Goal: Information Seeking & Learning: Learn about a topic

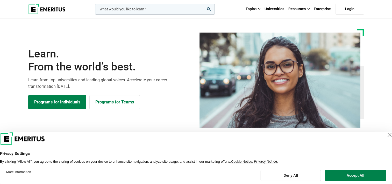
click at [386, 135] on div "Close Layer" at bounding box center [389, 134] width 7 height 7
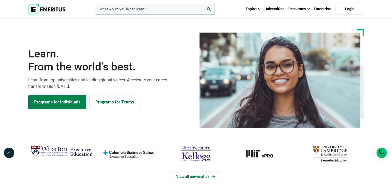
click at [165, 7] on input "woocommerce-product-search-field-0" at bounding box center [155, 9] width 120 height 11
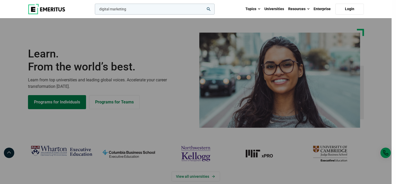
type input "digital marketing"
click at [94, 10] on button "search" at bounding box center [94, 10] width 0 height 0
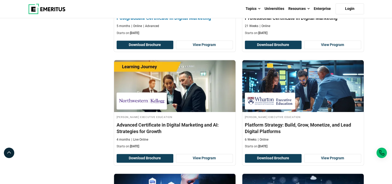
scroll to position [597, 0]
